Goal: Contribute content

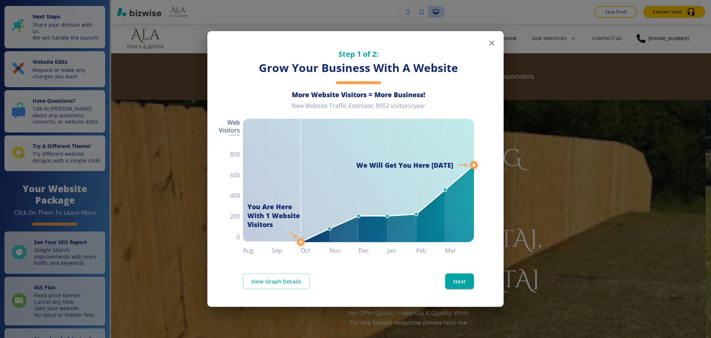
click at [490, 48] on button "button" at bounding box center [492, 43] width 15 height 15
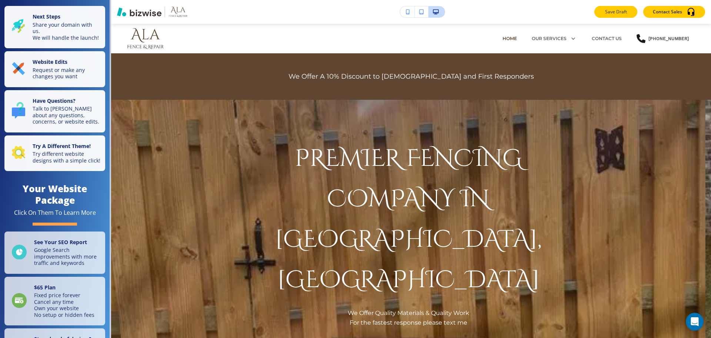
click at [629, 14] on button "Save Draft" at bounding box center [616, 12] width 43 height 12
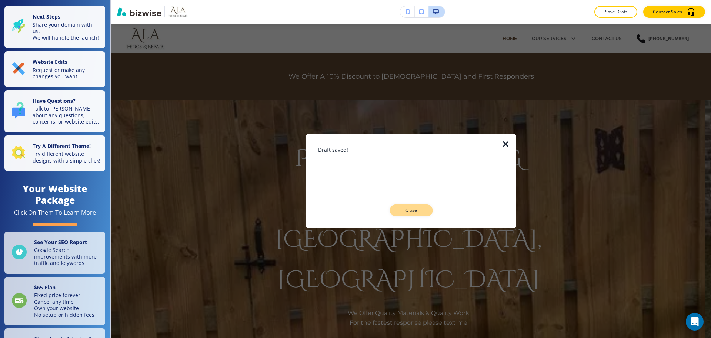
click at [408, 205] on button "Close" at bounding box center [411, 210] width 43 height 12
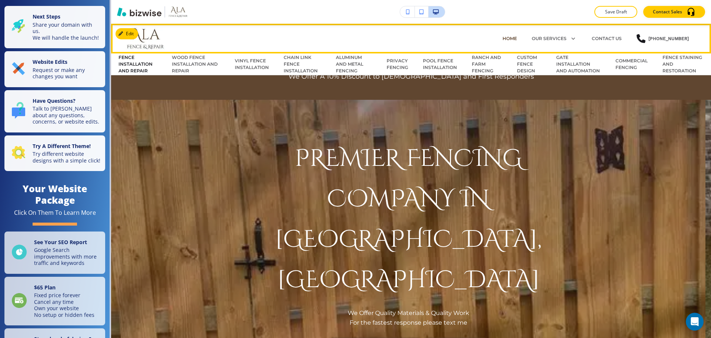
click at [134, 63] on p "FENCE INSTALLATION AND REPAIR" at bounding box center [138, 64] width 39 height 20
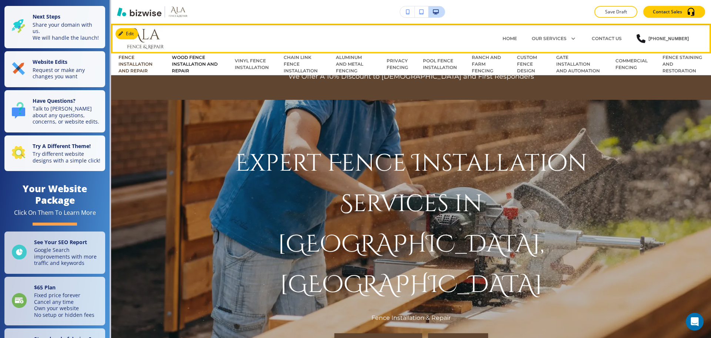
click at [198, 65] on p "WOOD FENCE INSTALLATION AND REPAIR" at bounding box center [196, 64] width 48 height 20
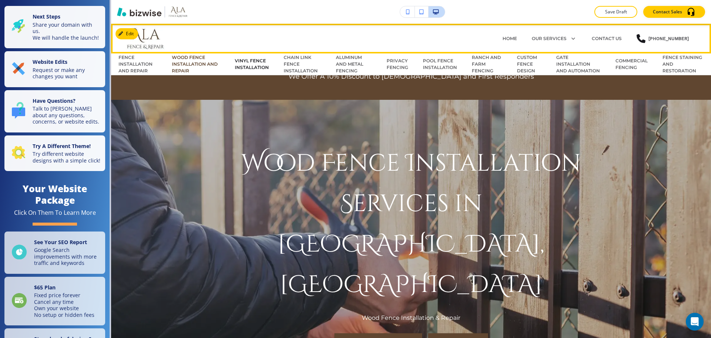
click at [245, 66] on p "VINYL FENCE INSTALLATION" at bounding box center [252, 63] width 34 height 13
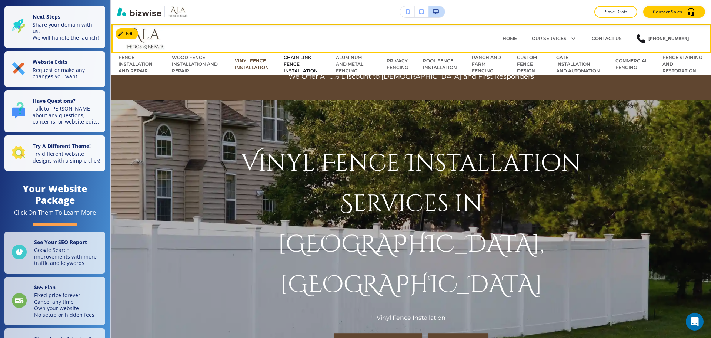
click at [286, 66] on p "CHAIN LINK FENCE INSTALLATION" at bounding box center [303, 64] width 38 height 20
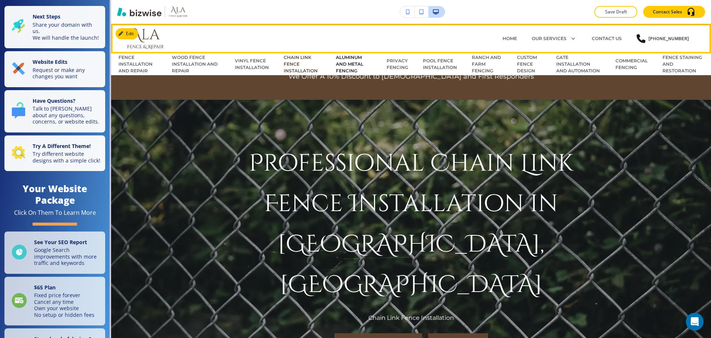
click at [348, 62] on p "ALUMINUM AND METAL FENCING" at bounding box center [354, 64] width 36 height 20
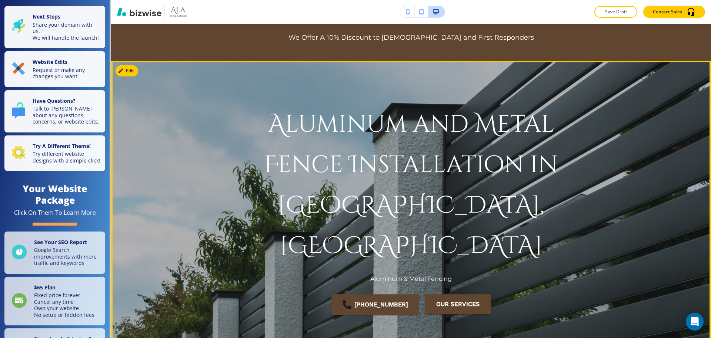
scroll to position [74, 0]
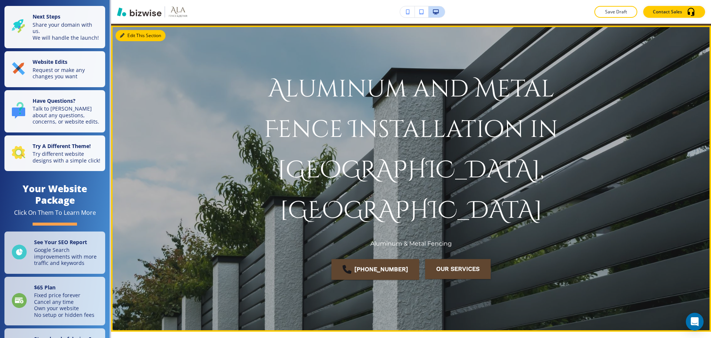
click at [122, 31] on button "Edit This Section" at bounding box center [141, 35] width 50 height 11
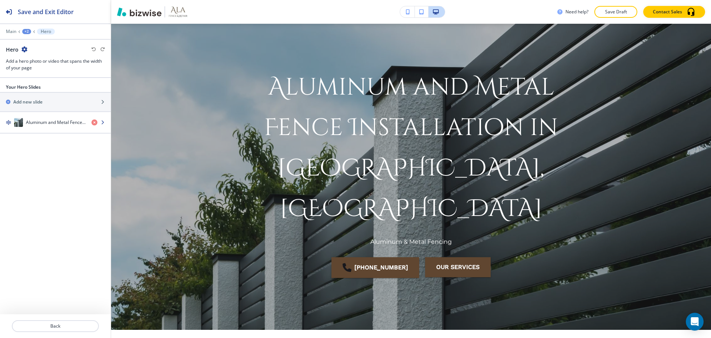
click at [53, 122] on h4 "Aluminum and Metal Fence Installation in [GEOGRAPHIC_DATA], [GEOGRAPHIC_DATA]" at bounding box center [56, 122] width 60 height 7
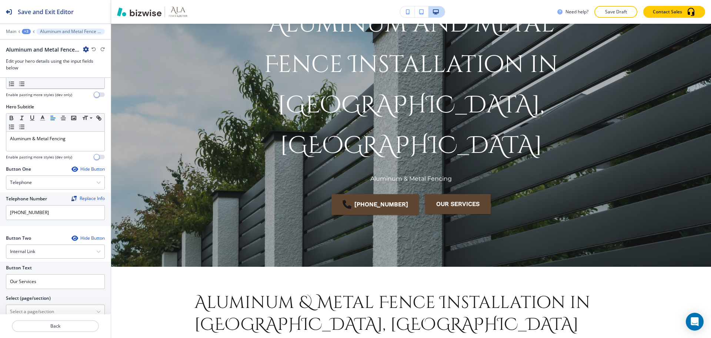
scroll to position [127, 0]
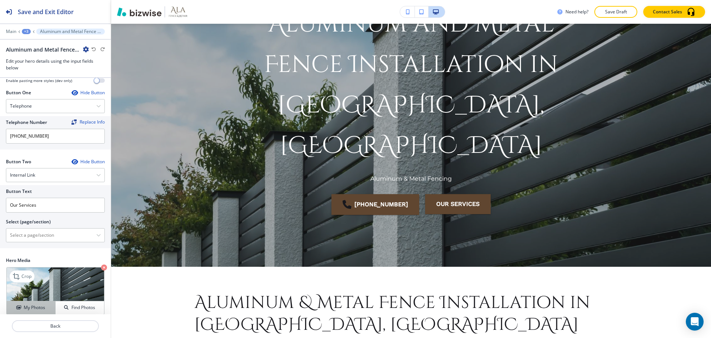
click at [26, 301] on button "My Photos" at bounding box center [31, 307] width 49 height 13
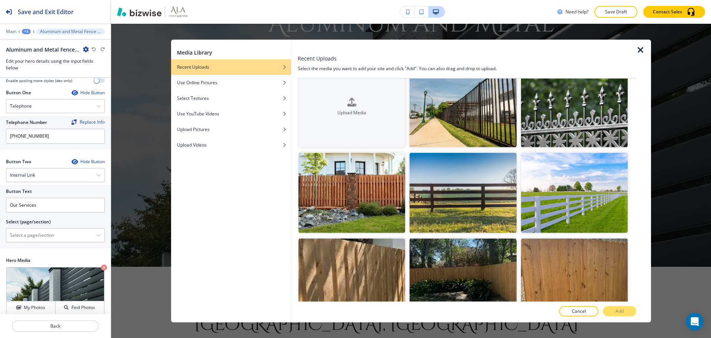
scroll to position [0, 0]
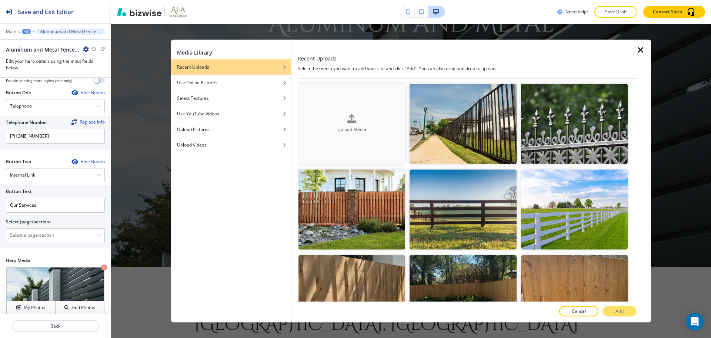
click at [376, 131] on h4 "Upload Media" at bounding box center [352, 129] width 107 height 7
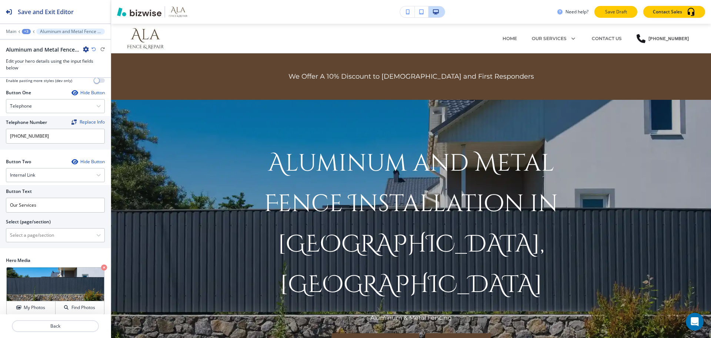
click at [617, 14] on p "Save Draft" at bounding box center [616, 12] width 24 height 7
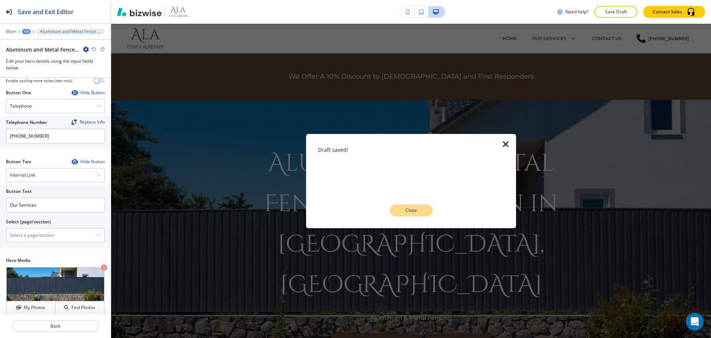
click at [420, 208] on p "Close" at bounding box center [411, 210] width 24 height 7
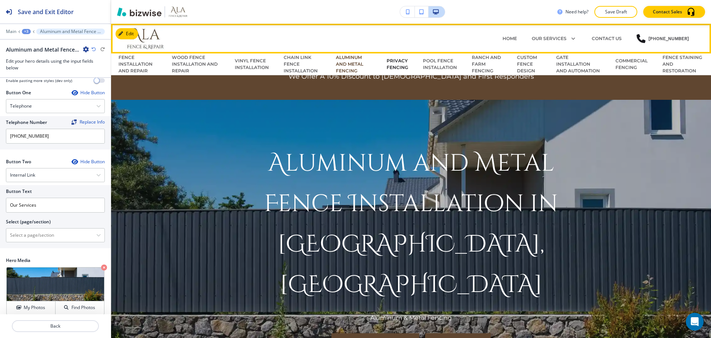
click at [393, 66] on p "PRIVACY FENCING" at bounding box center [397, 63] width 21 height 13
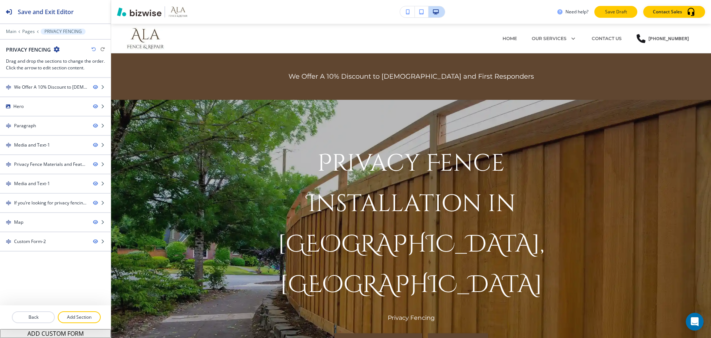
click at [618, 13] on p "Save Draft" at bounding box center [616, 12] width 24 height 7
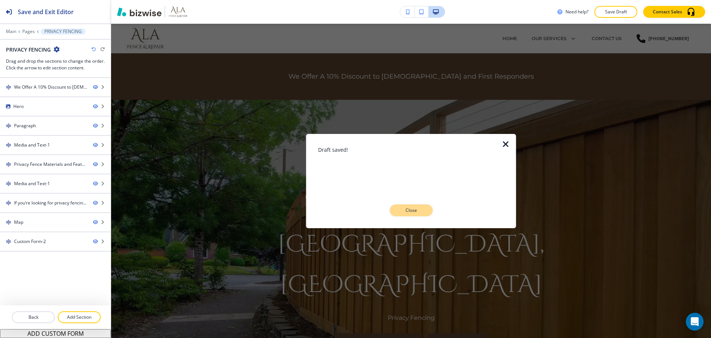
click at [421, 206] on button "Close" at bounding box center [411, 210] width 43 height 12
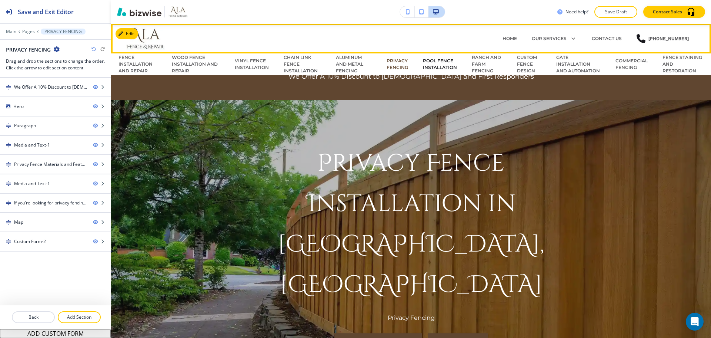
click at [446, 67] on p "POOL FENCE INSTALLATION" at bounding box center [440, 63] width 34 height 13
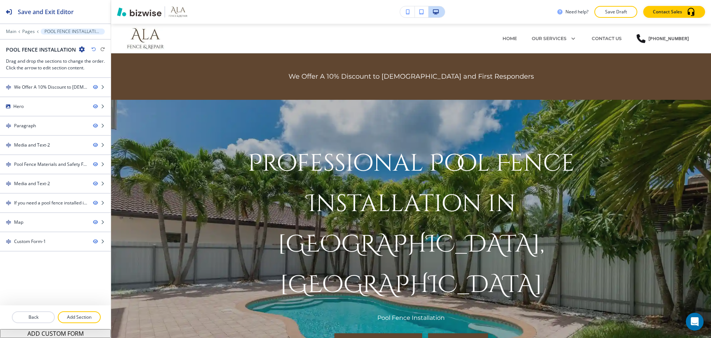
click at [617, 13] on p "Save Draft" at bounding box center [616, 12] width 24 height 7
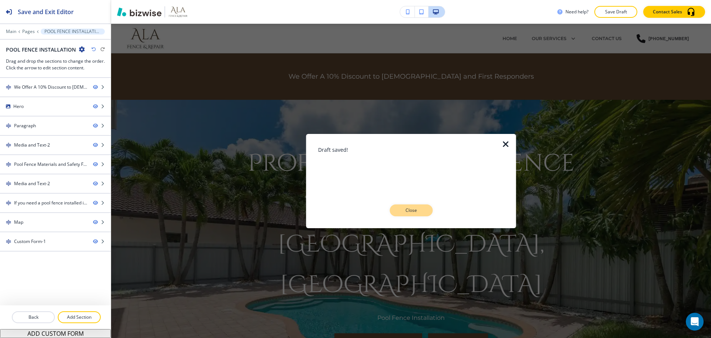
click at [421, 207] on p "Close" at bounding box center [411, 210] width 24 height 7
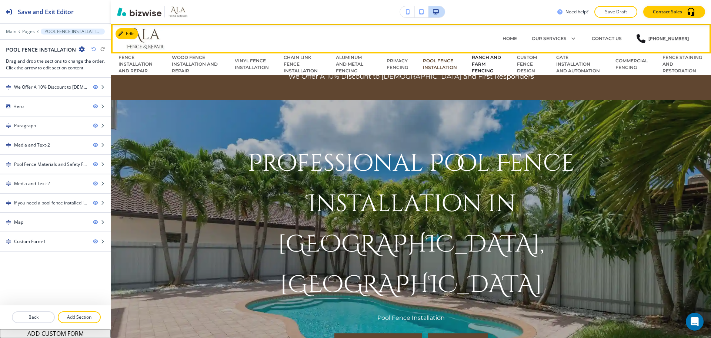
click at [472, 67] on p "RANCH AND FARM FENCING" at bounding box center [487, 64] width 30 height 20
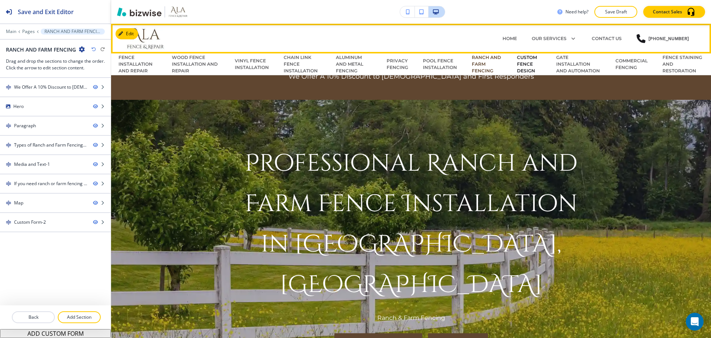
click at [526, 60] on p "CUSTOM FENCE DESIGN" at bounding box center [529, 64] width 24 height 20
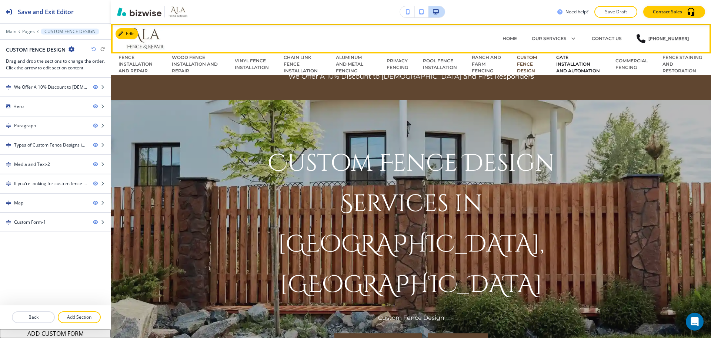
click at [575, 67] on p "GATE INSTALLATION AND AUTOMATION" at bounding box center [578, 64] width 44 height 20
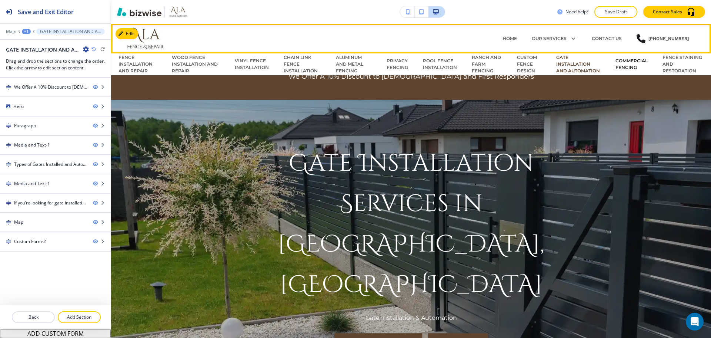
click at [617, 67] on p "COMMERCIAL FENCING" at bounding box center [632, 63] width 32 height 13
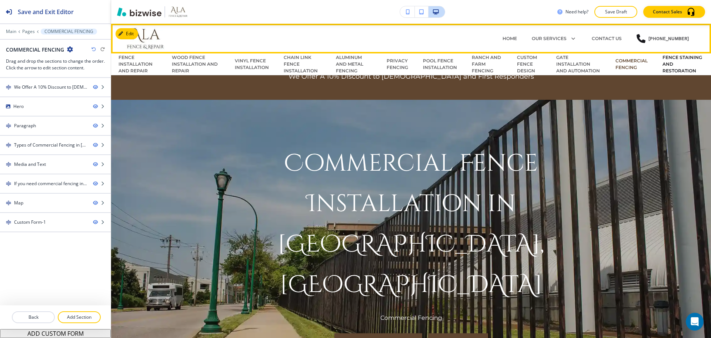
click at [669, 65] on p "FENCE STAINING AND RESTORATION" at bounding box center [683, 64] width 41 height 20
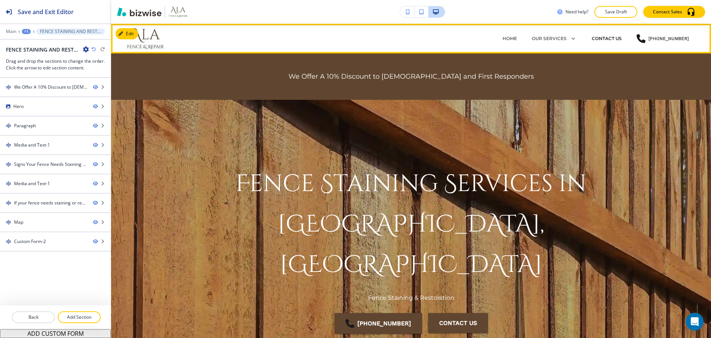
click at [602, 39] on p "CONTACT US" at bounding box center [607, 38] width 30 height 7
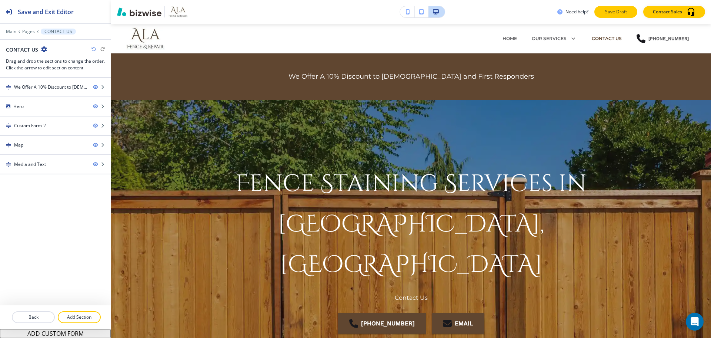
click at [615, 12] on p "Save Draft" at bounding box center [616, 12] width 24 height 7
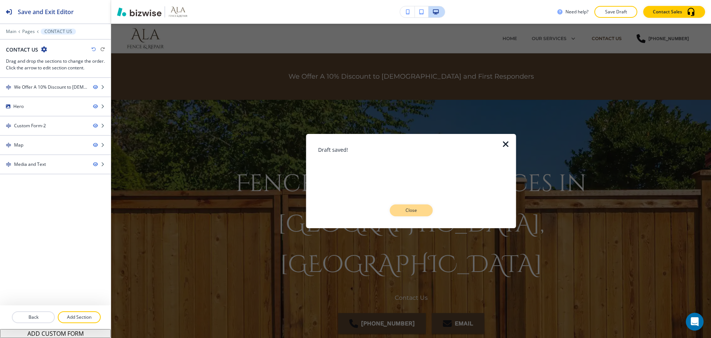
click at [416, 205] on button "Close" at bounding box center [411, 210] width 43 height 12
